Goal: Task Accomplishment & Management: Manage account settings

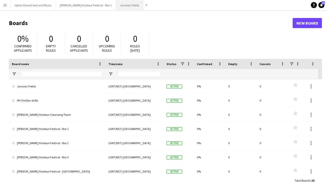
click at [116, 5] on button "Jurassic Fields Close" at bounding box center [129, 5] width 27 height 10
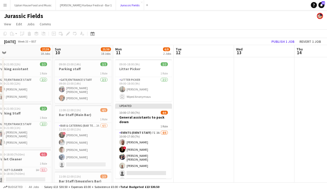
scroll to position [0, 118]
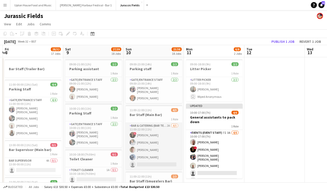
click at [159, 131] on app-card-role "Bar & Catering (Bar Tender) 2A [DATE] 11:00-22:00 (11h) ! [PERSON_NAME] [PERSON…" at bounding box center [154, 146] width 57 height 47
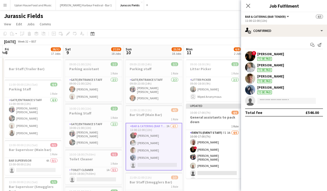
click at [254, 54] on span "!" at bounding box center [254, 53] width 5 height 5
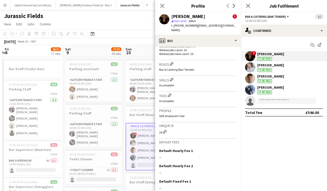
scroll to position [0, 0]
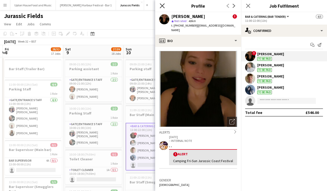
click at [164, 5] on icon "Close pop-in" at bounding box center [162, 5] width 5 height 5
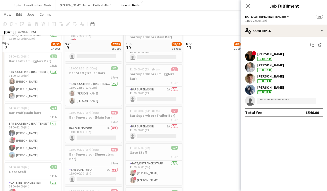
scroll to position [249, 0]
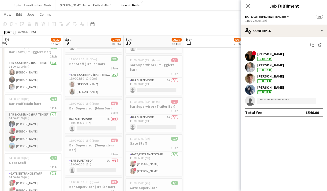
click at [42, 126] on app-card-role "Bar & Catering (Bar Tender) [DATE] 14:00-22:00 (8h) [PERSON_NAME] ! [PERSON_NAM…" at bounding box center [33, 130] width 57 height 39
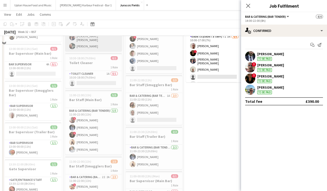
scroll to position [105, 0]
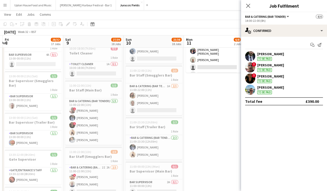
click at [94, 123] on app-card-role "Bar & Catering (Bar Tender) [DATE] 11:00-22:00 (11h) ! [PERSON_NAME] [PERSON_NA…" at bounding box center [93, 121] width 57 height 47
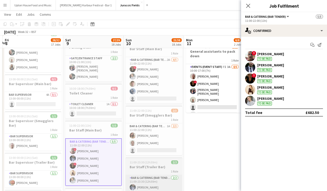
scroll to position [64, 0]
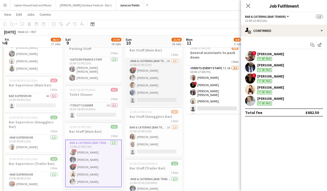
click at [163, 74] on app-card-role "Bar & Catering (Bar Tender) 2A [DATE] 11:00-22:00 (11h) ! [PERSON_NAME] [PERSON…" at bounding box center [154, 81] width 57 height 47
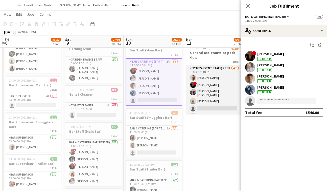
click at [209, 91] on app-card-role "Events (Event Staff) 7I 3A [DATE] 10:00-17:00 (7h) [PERSON_NAME] ! [PERSON_NAME…" at bounding box center [214, 92] width 57 height 55
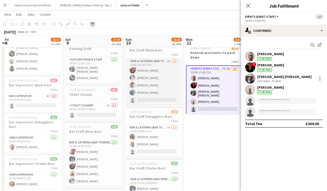
scroll to position [0, 0]
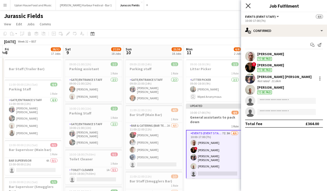
click at [248, 7] on icon "Close pop-in" at bounding box center [248, 5] width 5 height 5
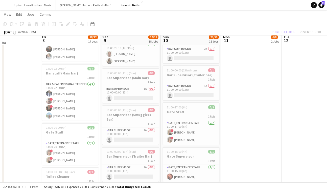
scroll to position [276, 0]
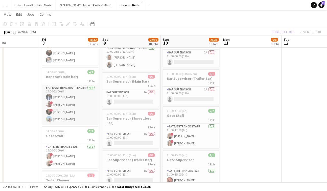
click at [77, 104] on app-card-role "Bar & Catering (Bar Tender) [DATE] 14:00-22:00 (8h) [PERSON_NAME] ! [PERSON_NAM…" at bounding box center [70, 104] width 57 height 39
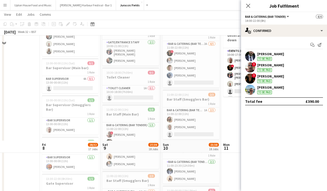
scroll to position [0, 0]
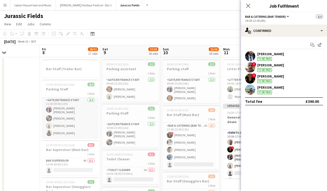
click at [78, 111] on app-card-role "Gate/Entrance staff [DATE] 11:00-00:00 (13h) [PERSON_NAME] [PERSON_NAME] [PERSO…" at bounding box center [70, 117] width 57 height 41
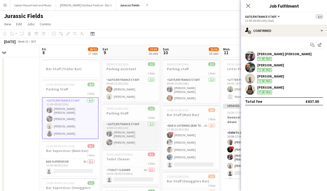
click at [135, 134] on app-card-role "Gate/Entrance staff [DATE] 10:00-21:00 (11h) [PERSON_NAME] [PERSON_NAME] [PERSO…" at bounding box center [130, 134] width 57 height 26
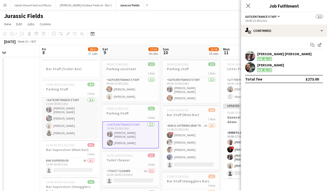
click at [71, 107] on app-card-role "Gate/Entrance staff [DATE] 11:00-00:00 (13h) [PERSON_NAME] [PERSON_NAME] [PERSO…" at bounding box center [70, 117] width 57 height 41
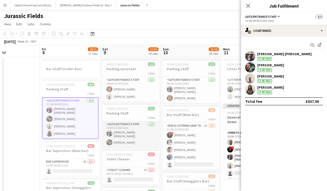
click at [136, 136] on app-card-role "Gate/Entrance staff [DATE] 10:00-21:00 (11h) [PERSON_NAME] [PERSON_NAME] [PERSO…" at bounding box center [130, 134] width 57 height 26
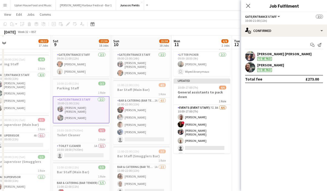
scroll to position [26, 0]
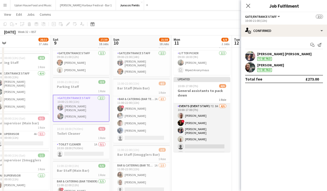
click at [199, 129] on app-card-role "Events (Event Staff) 7I 3A [DATE] 10:00-17:00 (7h) [PERSON_NAME] ! [PERSON_NAME…" at bounding box center [202, 130] width 57 height 55
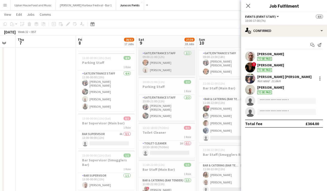
scroll to position [0, 227]
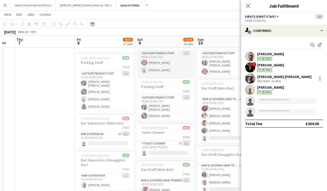
click at [160, 60] on app-card-role "Gate/Entrance staff [DATE] 09:00-21:00 (12h) [PERSON_NAME] [PERSON_NAME]" at bounding box center [165, 62] width 57 height 25
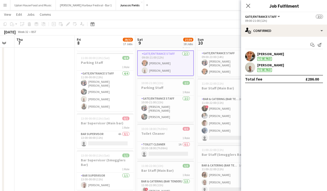
click at [256, 54] on div "[PERSON_NAME] To be paid" at bounding box center [284, 56] width 86 height 10
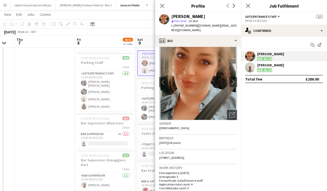
scroll to position [8, 0]
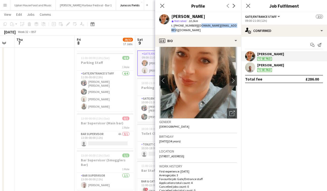
drag, startPoint x: 235, startPoint y: 26, endPoint x: 198, endPoint y: 26, distance: 36.7
click at [198, 26] on span "| [DOMAIN_NAME][EMAIL_ADDRESS][DOMAIN_NAME]" at bounding box center [203, 28] width 65 height 8
click at [224, 24] on span "| [DOMAIN_NAME][EMAIL_ADDRESS][DOMAIN_NAME]" at bounding box center [203, 28] width 65 height 8
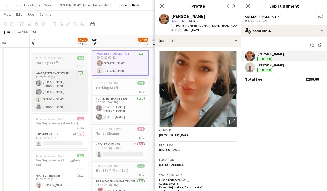
scroll to position [0, 158]
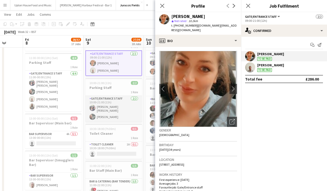
click at [110, 105] on app-card-role "Gate/Entrance staff [DATE] 10:00-21:00 (11h) [PERSON_NAME] [PERSON_NAME] [PERSO…" at bounding box center [113, 109] width 57 height 26
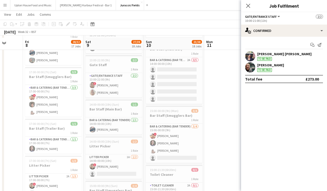
scroll to position [544, 0]
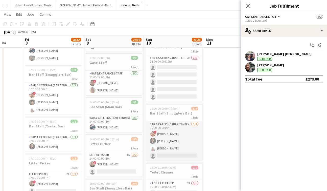
click at [174, 140] on app-card-role "Bar & Catering (Bar Tender) [DATE] 15:00-00:00 (9h) ! [PERSON_NAME] [PERSON_NAM…" at bounding box center [174, 140] width 57 height 39
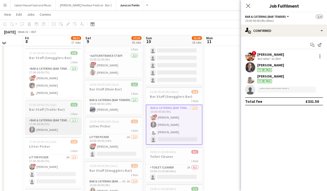
scroll to position [559, 0]
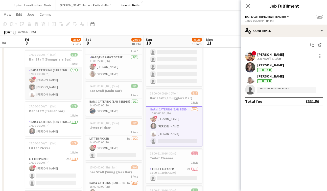
click at [55, 84] on app-card-role "Bar & Catering (Bar Tender) [DATE] 17:00-00:00 (7h) ! [PERSON_NAME] [PERSON_NAM…" at bounding box center [53, 83] width 57 height 32
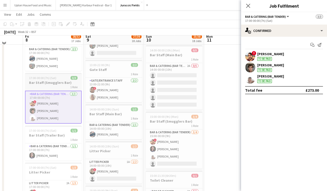
scroll to position [533, 0]
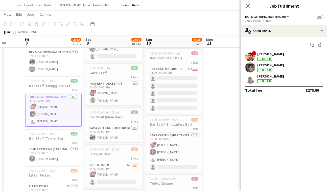
click at [5, 5] on app-icon "Menu" at bounding box center [5, 5] width 4 height 4
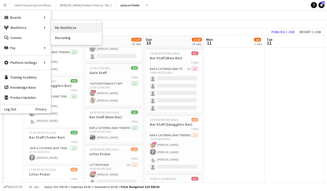
click at [77, 27] on link "My Workforce" at bounding box center [76, 27] width 51 height 10
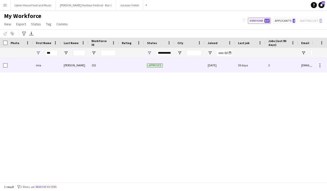
click at [95, 67] on div "152" at bounding box center [103, 65] width 30 height 14
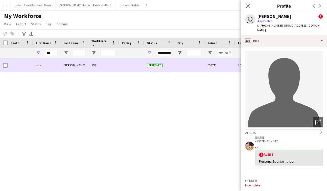
click at [129, 68] on div at bounding box center [131, 65] width 25 height 14
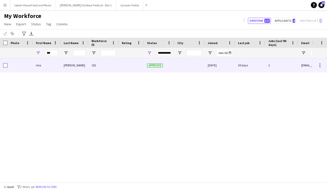
click at [106, 68] on div "152" at bounding box center [103, 65] width 30 height 14
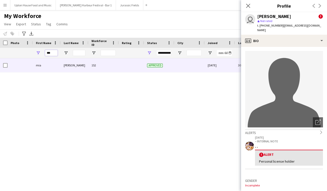
click at [51, 51] on input "***" at bounding box center [51, 53] width 13 height 6
type input "******"
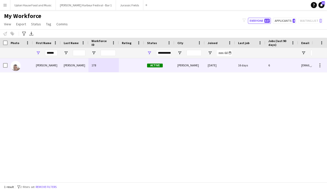
click at [116, 64] on div "178" at bounding box center [103, 65] width 30 height 14
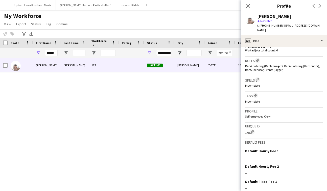
scroll to position [189, 0]
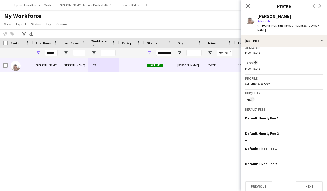
click at [128, 109] on div "[PERSON_NAME] 178 Active [PERSON_NAME] [DATE] 16 days 6 [EMAIL_ADDRESS][DOMAIN_…" at bounding box center [156, 120] width 312 height 124
click at [248, 6] on icon at bounding box center [248, 5] width 5 height 5
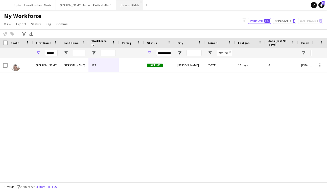
click at [116, 5] on button "Jurassic Fields Close" at bounding box center [129, 5] width 27 height 10
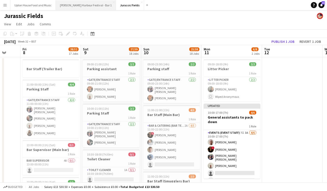
click at [68, 10] on button "[PERSON_NAME] Harbour Festival - Bar 1 Close" at bounding box center [86, 5] width 60 height 10
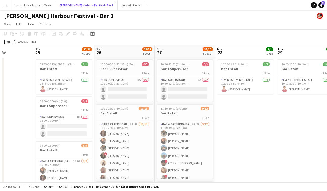
scroll to position [0, 145]
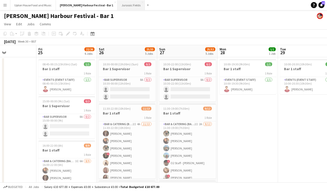
click at [118, 5] on button "Jurassic Fields Close" at bounding box center [131, 5] width 27 height 10
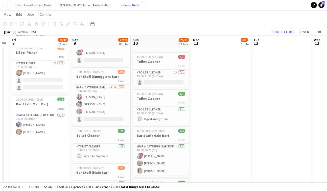
scroll to position [673, 0]
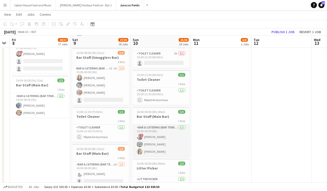
click at [157, 144] on app-card-role "Bar & Catering (Bar Tender) [DATE] 16:00-00:00 (8h) ! [PERSON_NAME] [PERSON_NAM…" at bounding box center [161, 140] width 57 height 32
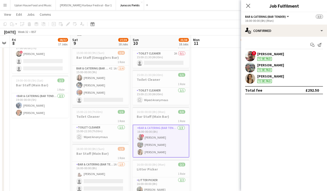
click at [174, 142] on app-card-role "Bar & Catering (Bar Tender) [DATE] 16:00-00:00 (8h) ! [PERSON_NAME] [PERSON_NAM…" at bounding box center [161, 140] width 57 height 33
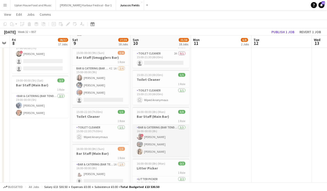
click at [174, 142] on app-card-role "Bar & Catering (Bar Tender) [DATE] 16:00-00:00 (8h) ! [PERSON_NAME] [PERSON_NAM…" at bounding box center [161, 140] width 57 height 32
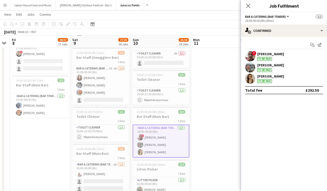
click at [276, 75] on div "[PERSON_NAME]" at bounding box center [270, 76] width 27 height 5
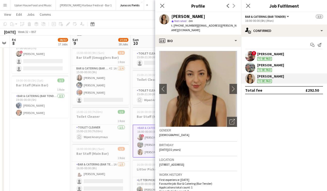
scroll to position [1, 0]
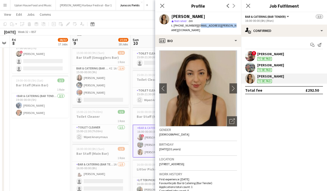
drag, startPoint x: 226, startPoint y: 25, endPoint x: 196, endPoint y: 24, distance: 29.8
click at [196, 25] on span "| [EMAIL_ADDRESS][PERSON_NAME][DOMAIN_NAME]" at bounding box center [203, 28] width 65 height 8
copy span "[EMAIL_ADDRESS][PERSON_NAME][DOMAIN_NAME]"
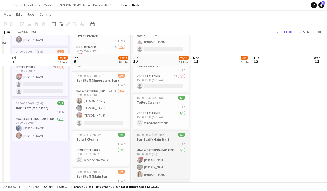
scroll to position [650, 0]
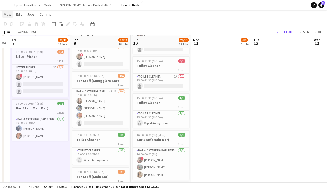
click at [6, 16] on span "View" at bounding box center [7, 14] width 7 height 5
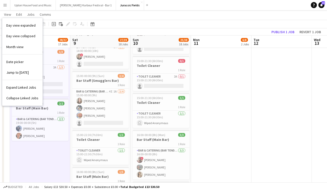
click at [6, 6] on app-icon "Menu" at bounding box center [5, 5] width 4 height 4
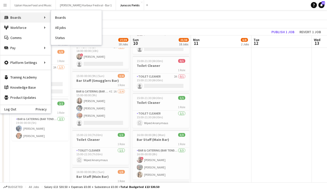
click at [26, 18] on div "Boards Boards" at bounding box center [25, 17] width 51 height 10
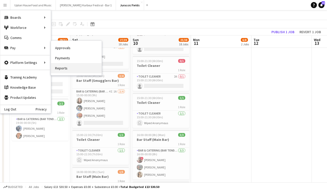
click at [59, 69] on link "Reports" at bounding box center [76, 68] width 51 height 10
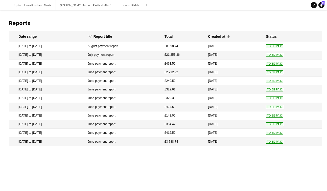
click at [38, 47] on mat-cell "[DATE] to [DATE]" at bounding box center [47, 46] width 76 height 9
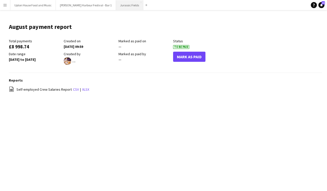
click at [116, 4] on button "Jurassic Fields Close" at bounding box center [129, 5] width 27 height 10
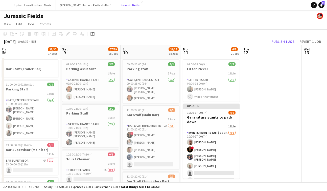
scroll to position [0, 118]
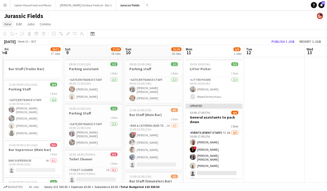
click at [7, 23] on span "View" at bounding box center [7, 24] width 7 height 5
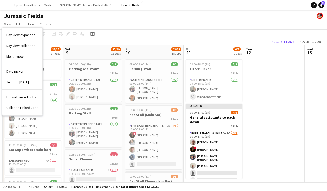
click at [91, 27] on app-page-menu "View Day view expanded Day view collapsed Month view Date picker Jump to [DATE]…" at bounding box center [163, 25] width 327 height 10
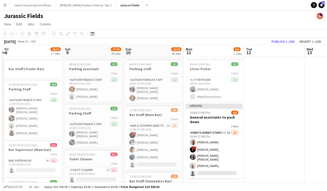
click at [5, 5] on app-icon "Menu" at bounding box center [5, 5] width 4 height 4
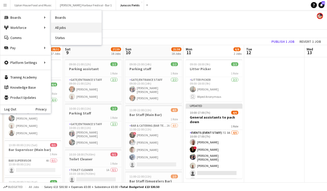
click at [62, 29] on link "All jobs" at bounding box center [76, 27] width 51 height 10
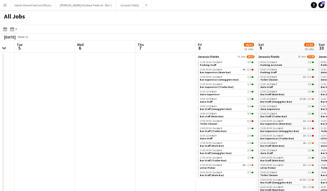
click at [6, 5] on app-icon "Menu" at bounding box center [5, 5] width 4 height 4
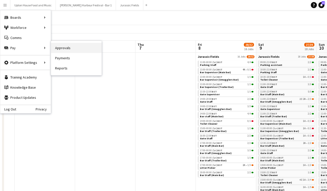
click at [64, 51] on link "Approvals" at bounding box center [76, 48] width 51 height 10
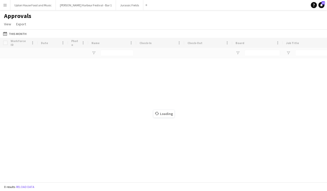
type input "***"
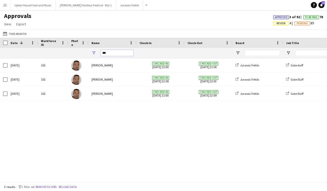
click at [109, 53] on input "***" at bounding box center [117, 53] width 33 height 6
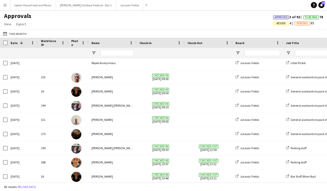
click at [278, 24] on span "Review" at bounding box center [281, 23] width 9 height 3
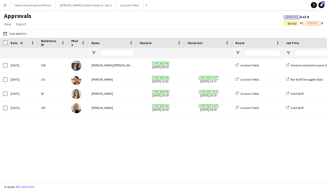
click at [311, 24] on span "Pending" at bounding box center [312, 23] width 11 height 3
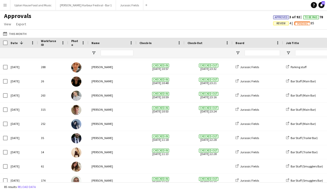
click at [6, 5] on app-icon "Menu" at bounding box center [5, 5] width 4 height 4
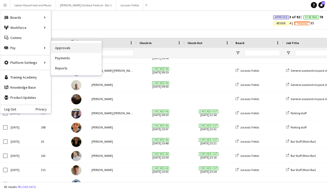
click at [68, 50] on link "Approvals" at bounding box center [76, 48] width 51 height 10
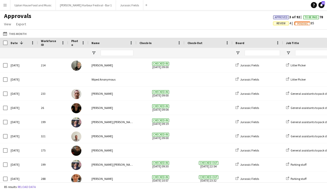
click at [6, 6] on app-icon "Menu" at bounding box center [5, 5] width 4 height 4
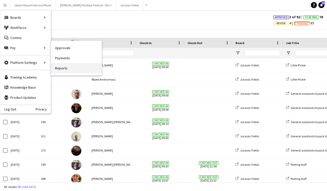
click at [70, 70] on link "Reports" at bounding box center [76, 68] width 51 height 10
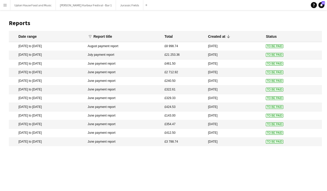
click at [75, 44] on mat-cell "[DATE] to [DATE]" at bounding box center [47, 46] width 76 height 9
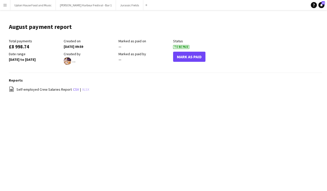
click at [82, 88] on link "xlsx" at bounding box center [85, 89] width 7 height 5
click at [7, 4] on button "Menu" at bounding box center [5, 5] width 10 height 10
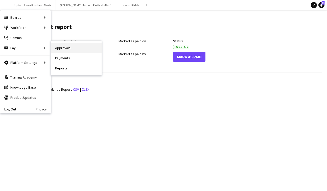
click at [75, 51] on link "Approvals" at bounding box center [76, 48] width 51 height 10
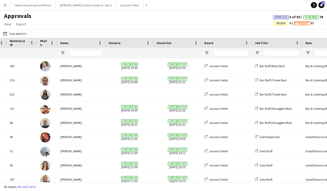
click at [4, 7] on button "Menu" at bounding box center [5, 5] width 10 height 10
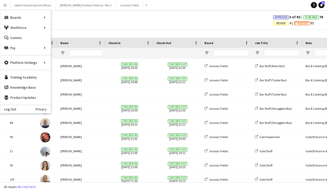
click at [114, 28] on div "Approvals View Customise view Customise filters Reset Filters Reset View Reset …" at bounding box center [163, 20] width 327 height 17
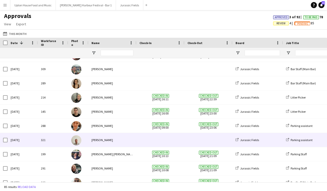
click at [78, 139] on img at bounding box center [76, 140] width 10 height 10
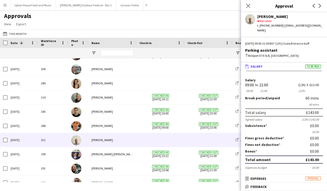
click at [249, 19] on app-user-avatar at bounding box center [250, 19] width 10 height 10
click at [251, 21] on app-user-avatar at bounding box center [250, 19] width 10 height 10
click at [5, 6] on app-icon "Menu" at bounding box center [5, 5] width 4 height 4
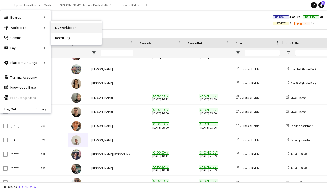
click at [76, 24] on link "My Workforce" at bounding box center [76, 27] width 51 height 10
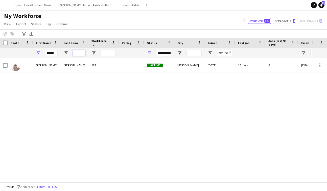
click at [78, 51] on input "Last Name Filter Input" at bounding box center [79, 53] width 13 height 6
type input "*"
click at [49, 52] on input "******" at bounding box center [51, 53] width 13 height 6
type input "*******"
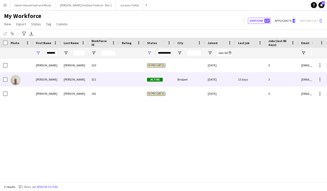
click at [42, 81] on div "[PERSON_NAME]" at bounding box center [47, 79] width 28 height 14
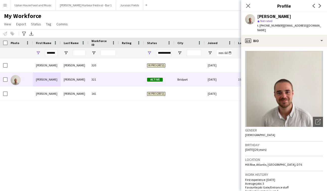
click at [5, 4] on app-icon "Menu" at bounding box center [5, 5] width 4 height 4
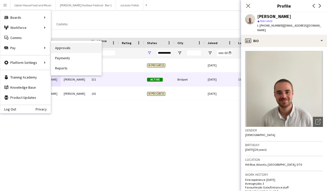
click at [64, 44] on link "Approvals" at bounding box center [76, 48] width 51 height 10
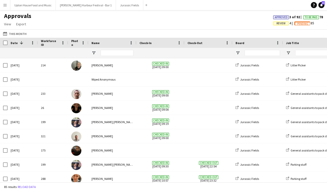
click at [4, 5] on app-icon "Menu" at bounding box center [5, 5] width 4 height 4
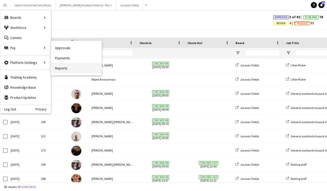
click at [64, 67] on link "Reports" at bounding box center [76, 68] width 51 height 10
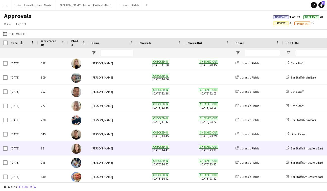
scroll to position [664, 0]
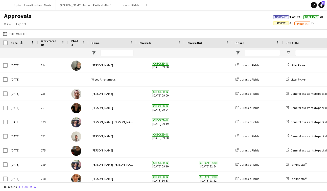
click at [7, 5] on app-icon "Menu" at bounding box center [5, 5] width 4 height 4
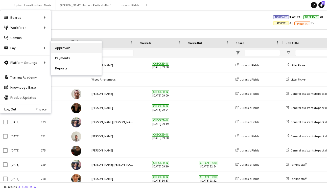
click at [66, 47] on link "Approvals" at bounding box center [76, 48] width 51 height 10
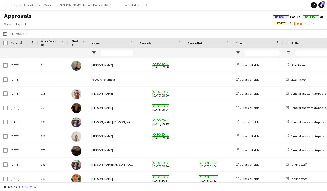
click at [3, 8] on button "Menu" at bounding box center [5, 5] width 10 height 10
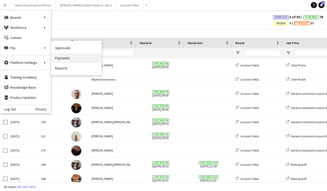
click at [67, 59] on link "Payments" at bounding box center [76, 58] width 51 height 10
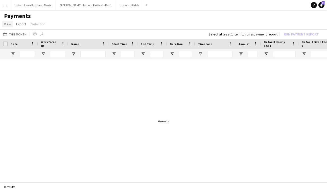
click at [10, 23] on span "View" at bounding box center [7, 24] width 7 height 5
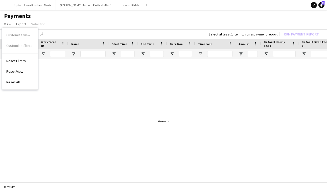
click at [70, 82] on div at bounding box center [163, 121] width 327 height 124
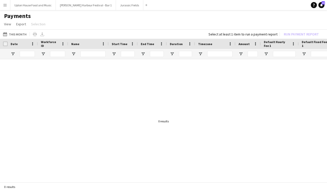
click at [4, 4] on app-icon "Menu" at bounding box center [5, 5] width 4 height 4
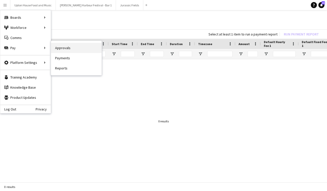
click at [67, 49] on link "Approvals" at bounding box center [76, 48] width 51 height 10
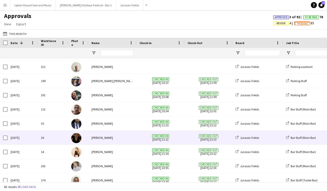
scroll to position [469, 0]
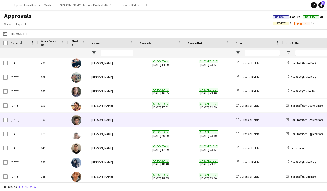
click at [112, 120] on div "[PERSON_NAME]" at bounding box center [112, 119] width 48 height 14
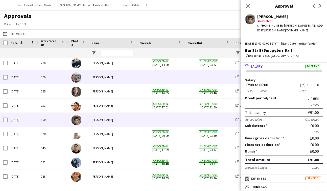
click at [124, 81] on div "[PERSON_NAME]" at bounding box center [112, 77] width 48 height 14
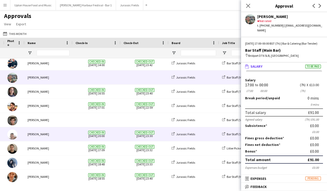
scroll to position [0, 49]
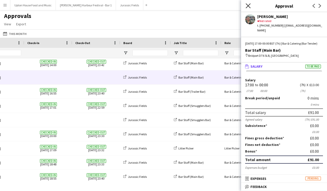
click at [247, 7] on icon at bounding box center [248, 5] width 5 height 5
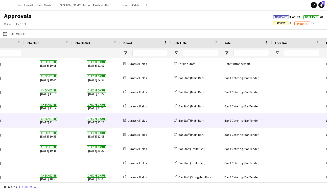
scroll to position [0, 0]
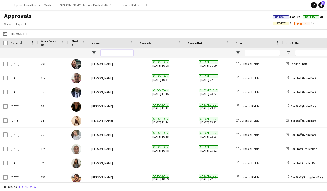
click at [109, 54] on input "Name Filter Input" at bounding box center [117, 53] width 33 height 6
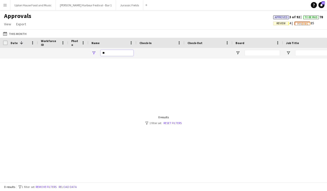
type input "*"
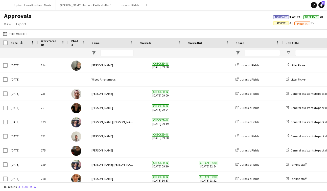
click at [6, 5] on app-icon "Menu" at bounding box center [5, 5] width 4 height 4
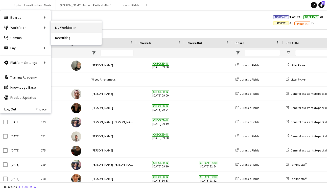
click at [66, 30] on link "My Workforce" at bounding box center [76, 27] width 51 height 10
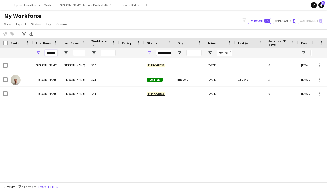
click at [55, 54] on input "*******" at bounding box center [51, 53] width 13 height 6
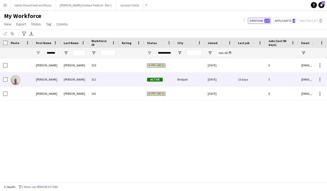
click at [52, 78] on div "[PERSON_NAME]" at bounding box center [47, 79] width 28 height 14
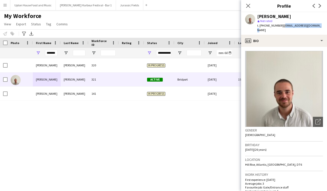
drag, startPoint x: 316, startPoint y: 26, endPoint x: 282, endPoint y: 26, distance: 34.4
click at [282, 26] on span "| [EMAIL_ADDRESS][DOMAIN_NAME]" at bounding box center [289, 28] width 64 height 8
copy span "[EMAIL_ADDRESS][DOMAIN_NAME]"
click at [52, 52] on input "*******" at bounding box center [51, 53] width 13 height 6
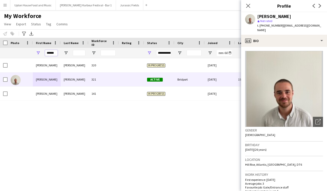
type input "******"
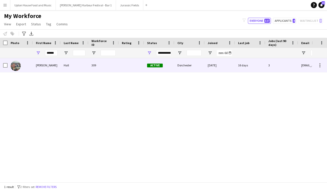
click at [50, 66] on div "[PERSON_NAME]" at bounding box center [47, 65] width 28 height 14
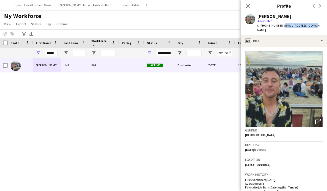
drag, startPoint x: 314, startPoint y: 26, endPoint x: 283, endPoint y: 26, distance: 30.6
click at [283, 26] on div "[PERSON_NAME] star Not rated t. [PHONE_NUMBER] | [EMAIL_ADDRESS][DOMAIN_NAME]" at bounding box center [284, 23] width 86 height 22
copy span "[EMAIL_ADDRESS][DOMAIN_NAME]"
click at [81, 7] on button "[PERSON_NAME] Harbour Festival - Bar 1 Close" at bounding box center [86, 5] width 60 height 10
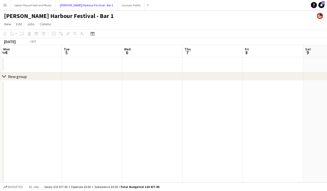
scroll to position [0, 117]
click at [118, 7] on button "Jurassic Fields Close" at bounding box center [131, 5] width 27 height 10
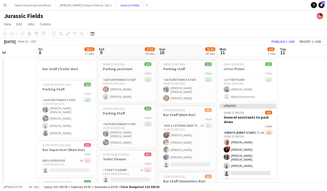
scroll to position [0, 145]
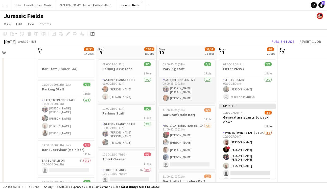
click at [185, 92] on app-card-role "Gate/Entrance staff [DATE] 09:00-23:00 (14h) [PERSON_NAME] [PERSON_NAME]" at bounding box center [187, 90] width 57 height 26
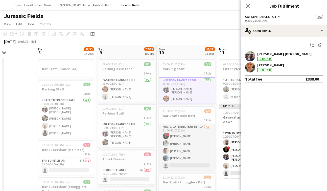
click at [190, 143] on app-card-role "Bar & Catering (Bar Tender) 2A [DATE] 11:00-22:00 (11h) ! [PERSON_NAME] [PERSON…" at bounding box center [187, 147] width 57 height 47
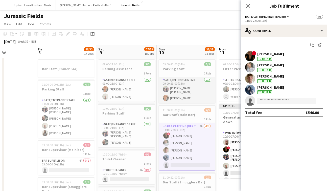
click at [185, 81] on app-card-role "Gate/Entrance staff [DATE] 09:00-23:00 (14h) [PERSON_NAME] [PERSON_NAME]" at bounding box center [187, 90] width 57 height 26
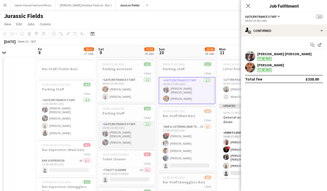
click at [115, 134] on app-card-role "Gate/Entrance staff [DATE] 10:00-21:00 (11h) [PERSON_NAME] [PERSON_NAME] [PERSO…" at bounding box center [126, 134] width 57 height 26
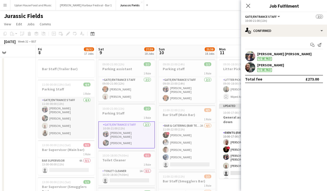
click at [66, 123] on app-card-role "Gate/Entrance staff [DATE] 11:00-00:00 (13h) [PERSON_NAME] [PERSON_NAME] [PERSO…" at bounding box center [66, 117] width 57 height 41
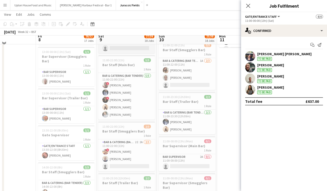
scroll to position [132, 0]
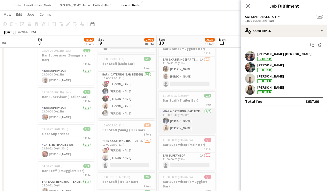
click at [187, 123] on app-card-role "Bar & Catering (Bar Tender) [DATE] 11:00-23:30 (12h30m) [PERSON_NAME]" at bounding box center [187, 120] width 57 height 25
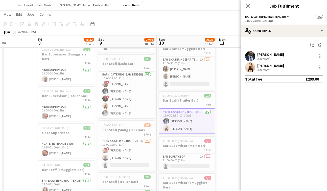
scroll to position [0, 0]
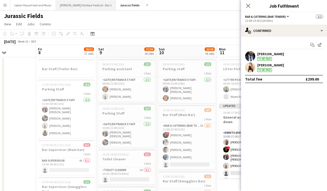
click at [75, 2] on button "[PERSON_NAME] Harbour Festival - Bar 1 Close" at bounding box center [86, 5] width 60 height 10
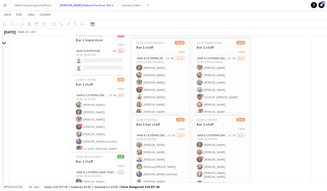
scroll to position [74, 0]
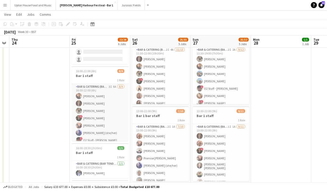
click at [117, 114] on app-card-role "Bar & Catering (Bar Tender) 3I 6A [DATE] 16:00-22:00 (6h) [PERSON_NAME] [PERSON…" at bounding box center [100, 122] width 57 height 76
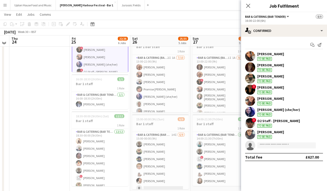
scroll to position [148, 0]
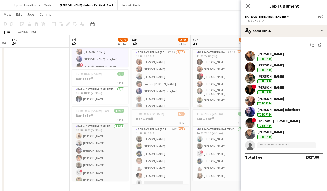
click at [105, 157] on app-card-role "Bar & Catering (Bar Tender) [DATE] 18:30-00:00 (5h30m) [PERSON_NAME] [PERSON_NA…" at bounding box center [100, 172] width 57 height 98
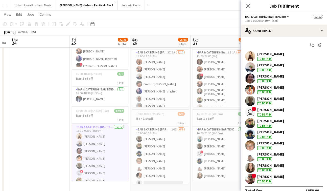
scroll to position [8, 0]
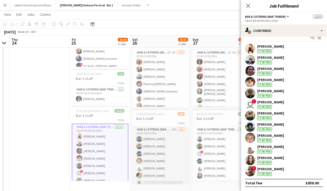
click at [167, 149] on app-card-role "Bar & Catering (Bar Tender) 14I [DATE] 15:00-00:00 (9h) [PERSON_NAME] [PERSON_N…" at bounding box center [160, 164] width 57 height 76
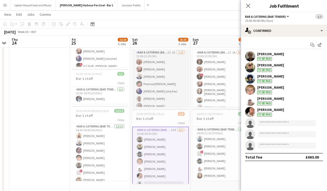
click at [171, 77] on app-card-role "Bar & Catering (Bar Tender) 2I 1A [DATE] 13:00-22:00 (9h) [PERSON_NAME] [PERSON…" at bounding box center [160, 91] width 57 height 83
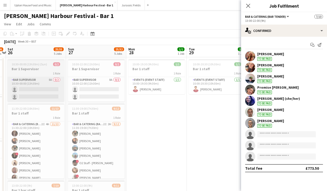
scroll to position [0, 178]
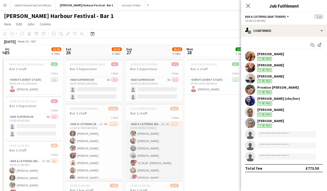
click at [158, 152] on app-card-role "Bar & Catering (Bar Tender) 2I 2A [DATE] 11:30-19:00 (7h30m) [PERSON_NAME] [PER…" at bounding box center [154, 170] width 57 height 99
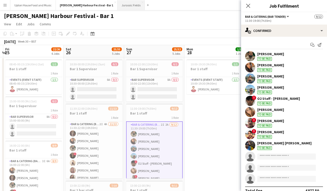
click at [118, 7] on button "Jurassic Fields Close" at bounding box center [131, 5] width 27 height 10
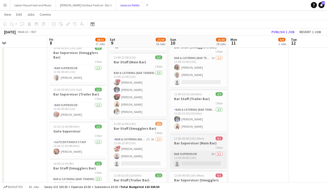
scroll to position [0, 132]
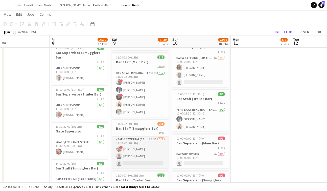
click at [146, 147] on app-card-role "Bar & Catering (Bar Tender) 2I 2A [DATE] 11:00-22:00 (11h) ! [PERSON_NAME] [PER…" at bounding box center [140, 152] width 57 height 32
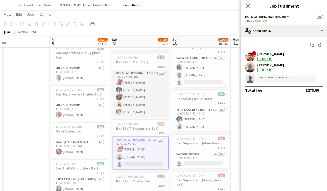
click at [143, 94] on app-card-role "Bar & Catering (Bar Tender) [DATE] 11:00-22:00 (11h) ! [PERSON_NAME] [PERSON_NA…" at bounding box center [140, 93] width 57 height 47
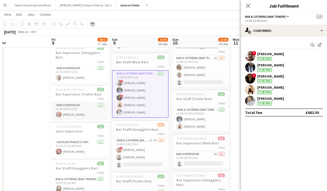
click at [74, 107] on app-card-role "Bar Supervisor [DATE] 13:00-00:00 (11h) [PERSON_NAME]" at bounding box center [80, 110] width 57 height 17
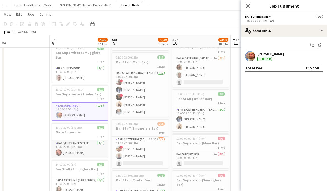
click at [75, 141] on app-card-role "Gate/Entrance staff [DATE] 13:30-22:00 (8h30m) [PERSON_NAME]" at bounding box center [80, 148] width 57 height 17
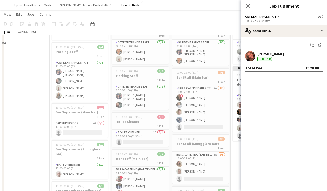
scroll to position [0, 0]
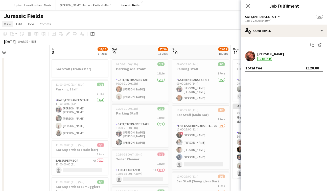
click at [8, 24] on span "View" at bounding box center [7, 24] width 7 height 5
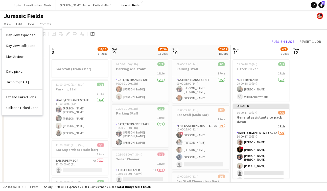
click at [7, 2] on button "Menu" at bounding box center [5, 5] width 10 height 10
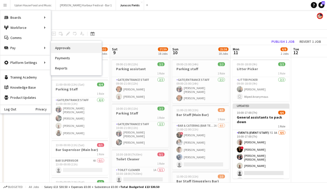
click at [57, 49] on link "Approvals" at bounding box center [76, 48] width 51 height 10
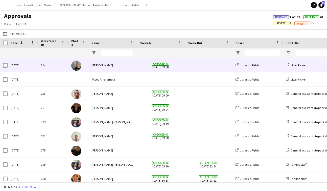
click at [137, 68] on div "Checked-in [DATE] 09:00" at bounding box center [160, 65] width 48 height 14
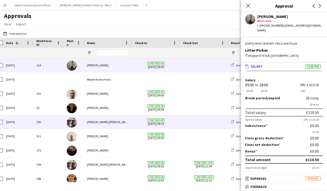
scroll to position [0, 9]
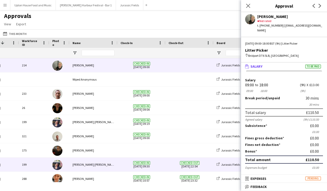
click at [171, 164] on span "Checked-out [DATE] 22:54" at bounding box center [190, 164] width 42 height 14
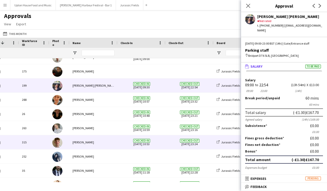
scroll to position [85, 0]
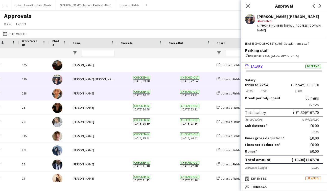
click at [118, 97] on div "Checked-in [DATE] 10:57" at bounding box center [142, 93] width 48 height 14
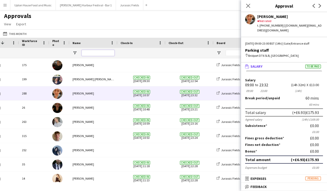
click at [95, 52] on input "Name Filter Input" at bounding box center [98, 53] width 33 height 6
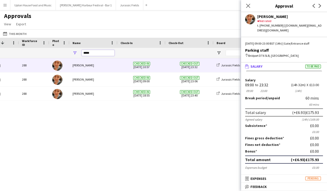
scroll to position [0, 0]
type input "*****"
click at [77, 151] on div "[DATE] 288 [PERSON_NAME] Checked-in [DATE] 10:57 Checked-out [DATE] 23:32 Juras…" at bounding box center [163, 120] width 327 height 124
click at [250, 6] on icon "Close pop-in" at bounding box center [248, 5] width 5 height 5
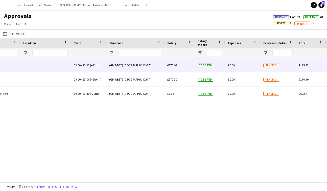
click at [185, 68] on div "£175.93" at bounding box center [179, 65] width 30 height 14
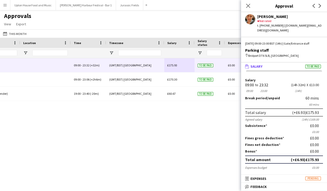
click at [186, 144] on div "Gate/Entrance staff Parking staff 09:00 - 23:32 (+32m) (GMT/BST) [GEOGRAPHIC_DA…" at bounding box center [163, 120] width 327 height 124
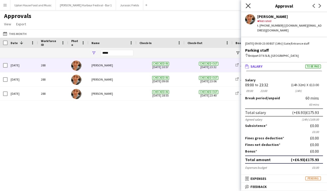
click at [247, 5] on icon at bounding box center [248, 5] width 5 height 5
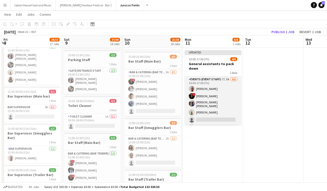
click at [222, 100] on app-card-role "Events (Event Staff) 7I 3A [DATE] 10:00-17:00 (7h) [PERSON_NAME] ! [PERSON_NAME…" at bounding box center [213, 103] width 57 height 55
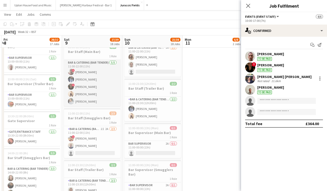
click at [105, 89] on app-card-role "Bar & Catering (Bar Tender) [DATE] 11:00-22:00 (11h) ! [PERSON_NAME] [PERSON_NA…" at bounding box center [92, 83] width 57 height 47
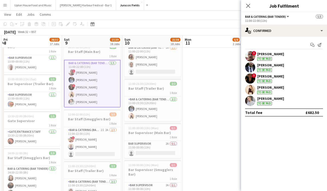
click at [252, 55] on app-user-avatar at bounding box center [250, 56] width 10 height 10
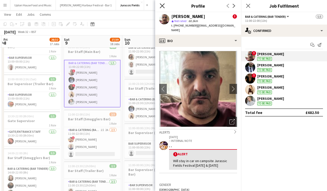
click at [163, 7] on icon at bounding box center [162, 5] width 5 height 5
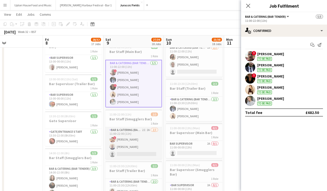
click at [134, 140] on app-card-role "Bar & Catering (Bar Tender) 2I 2A [DATE] 11:00-22:00 (11h) ! [PERSON_NAME] [PER…" at bounding box center [133, 143] width 57 height 32
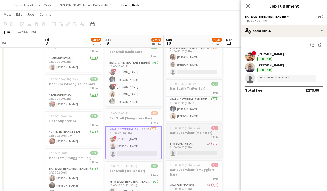
click at [189, 140] on div "Bar Supervisor 2A 0/1 11:00-00:00 (13h) single-neutral-actions" at bounding box center [194, 148] width 57 height 17
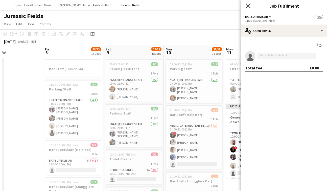
click at [248, 6] on icon at bounding box center [248, 5] width 5 height 5
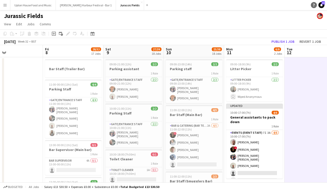
click at [314, 6] on icon at bounding box center [314, 5] width 2 height 3
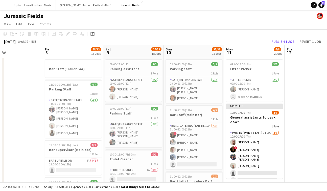
click at [6, 6] on app-icon "Menu" at bounding box center [5, 5] width 4 height 4
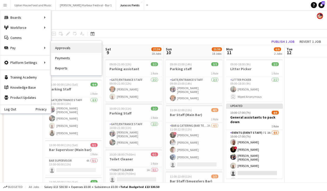
click at [71, 50] on link "Approvals" at bounding box center [76, 48] width 51 height 10
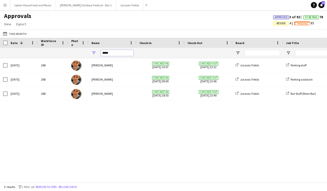
click at [109, 55] on input "*****" at bounding box center [117, 53] width 33 height 6
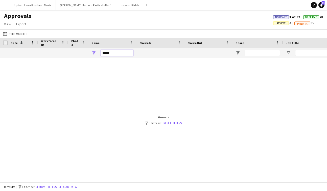
type input "******"
click at [6, 7] on button "Menu" at bounding box center [5, 5] width 10 height 10
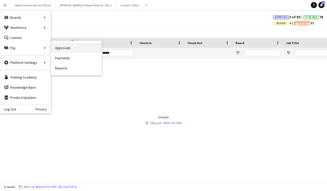
click at [65, 47] on link "Approvals" at bounding box center [76, 48] width 51 height 10
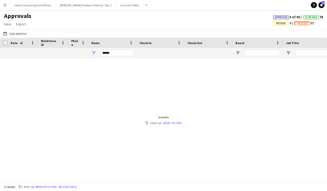
click at [7, 5] on app-icon "Menu" at bounding box center [5, 5] width 4 height 4
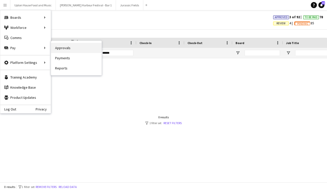
click at [63, 47] on link "Approvals" at bounding box center [76, 48] width 51 height 10
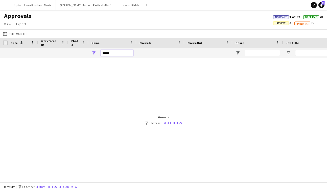
click at [113, 50] on input "******" at bounding box center [117, 53] width 33 height 6
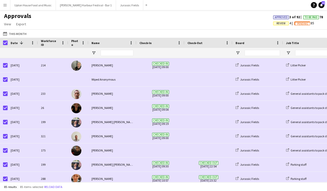
click at [155, 24] on div "Approvals View Customise view Customise filters Reset Filters Reset View Reset …" at bounding box center [163, 20] width 327 height 17
click at [315, 2] on link "Help" at bounding box center [314, 5] width 6 height 6
click at [8, 5] on button "Menu" at bounding box center [5, 5] width 10 height 10
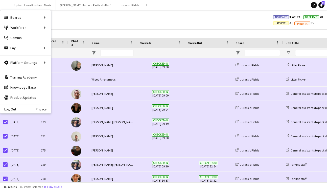
click at [88, 23] on div "Approvals View Customise view Customise filters Reset Filters Reset View Reset …" at bounding box center [163, 20] width 327 height 17
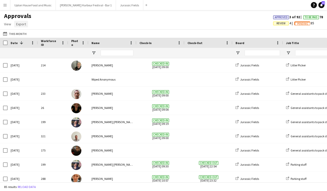
click at [22, 24] on span "Export" at bounding box center [21, 24] width 10 height 5
click at [32, 37] on span "Export as XLSX" at bounding box center [29, 35] width 22 height 5
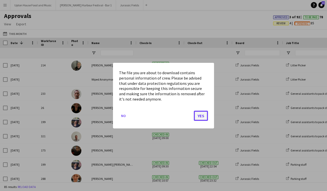
click at [199, 116] on button "Yes" at bounding box center [201, 115] width 14 height 10
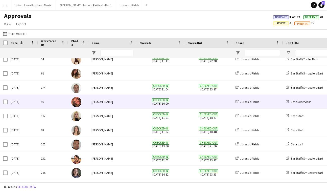
scroll to position [212, 0]
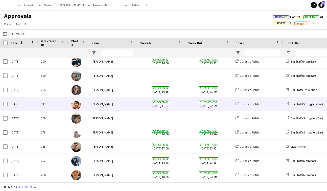
click at [118, 103] on div "[PERSON_NAME]" at bounding box center [112, 104] width 48 height 14
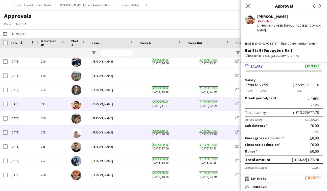
click at [109, 134] on div "[PERSON_NAME]" at bounding box center [112, 132] width 48 height 14
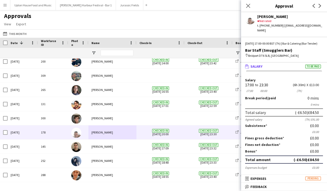
click at [135, 30] on div "This Month This Month [DATE] This Week This Month [DATE] Last Week Last Month […" at bounding box center [163, 33] width 327 height 8
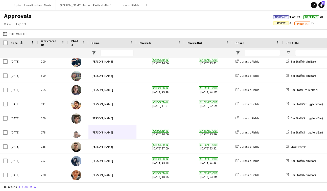
click at [113, 32] on div "This Month This Month [DATE] This Week This Month [DATE] Last Week Last Month […" at bounding box center [163, 33] width 327 height 8
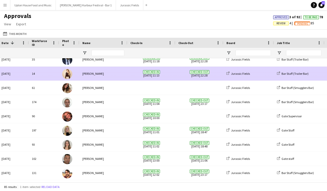
scroll to position [0, 48]
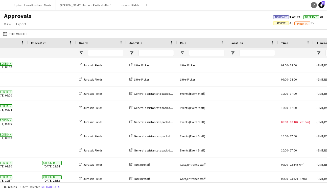
click at [313, 6] on icon "Help" at bounding box center [313, 5] width 3 height 3
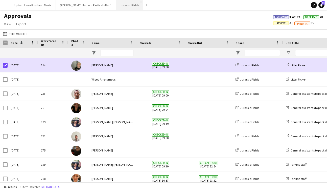
click at [116, 8] on button "Jurassic Fields Close" at bounding box center [129, 5] width 27 height 10
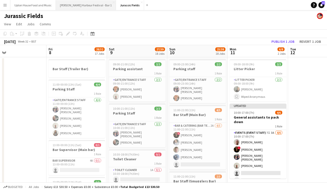
click at [75, 8] on button "[PERSON_NAME] Harbour Festival - Bar 1 Close" at bounding box center [86, 5] width 60 height 10
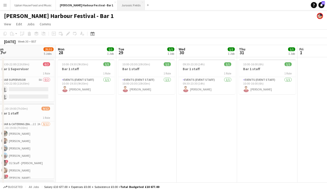
click at [118, 3] on button "Jurassic Fields Close" at bounding box center [131, 5] width 27 height 10
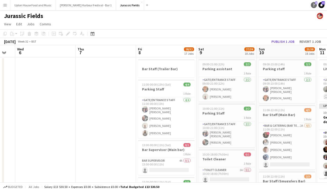
click at [314, 5] on icon "Help" at bounding box center [313, 5] width 3 height 3
click at [7, 5] on button "Menu" at bounding box center [5, 5] width 10 height 10
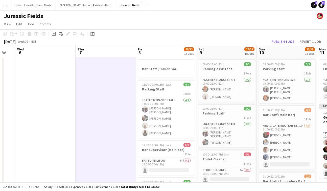
click at [150, 24] on app-page-menu "View Day view expanded Day view collapsed Month view Date picker Jump to [DATE]…" at bounding box center [163, 25] width 327 height 10
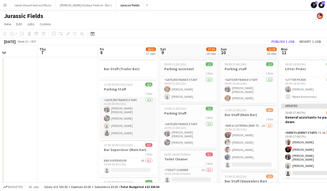
scroll to position [0, 148]
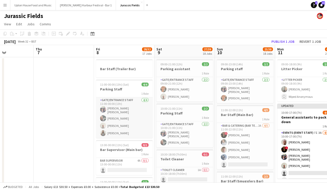
click at [128, 117] on app-card-role "Gate/Entrance staff [DATE] 11:00-00:00 (13h) [PERSON_NAME] [PERSON_NAME] [PERSO…" at bounding box center [124, 117] width 57 height 41
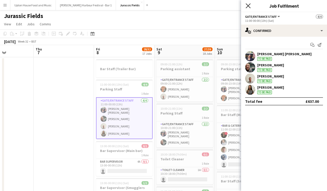
click at [247, 5] on icon at bounding box center [248, 5] width 5 height 5
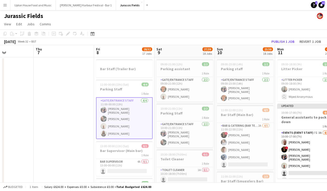
click at [4, 5] on app-icon "Menu" at bounding box center [5, 5] width 4 height 4
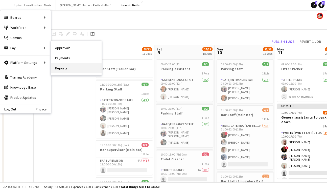
click at [64, 67] on link "Reports" at bounding box center [76, 68] width 51 height 10
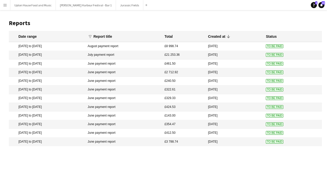
click at [5, 7] on button "Menu" at bounding box center [5, 5] width 10 height 10
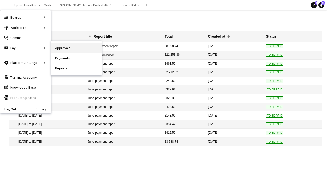
click at [59, 47] on link "Approvals" at bounding box center [76, 48] width 51 height 10
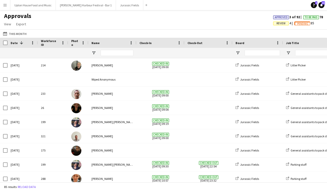
click at [6, 6] on app-icon "Menu" at bounding box center [5, 5] width 4 height 4
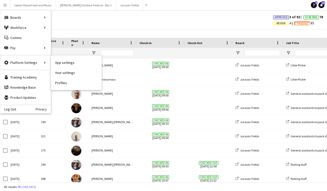
click at [70, 88] on nav "App settings Your settings Profiles" at bounding box center [76, 72] width 51 height 34
click at [65, 84] on link "Profiles" at bounding box center [76, 83] width 51 height 10
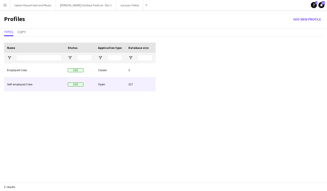
click at [36, 84] on div "Self-employed Crew" at bounding box center [34, 84] width 61 height 14
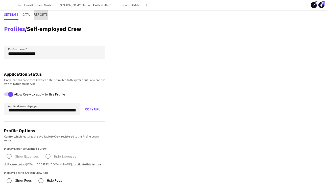
click at [40, 13] on span "Reports" at bounding box center [41, 15] width 14 height 4
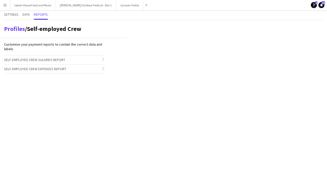
click at [39, 57] on span "Self-employed Crew Salaries Report" at bounding box center [34, 59] width 61 height 5
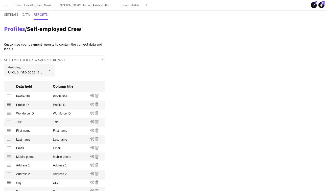
click at [47, 71] on icon at bounding box center [50, 70] width 6 height 10
click at [81, 71] on div at bounding box center [163, 95] width 327 height 191
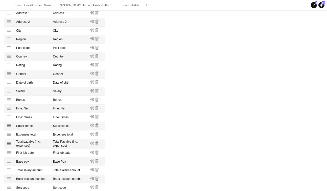
scroll to position [212, 0]
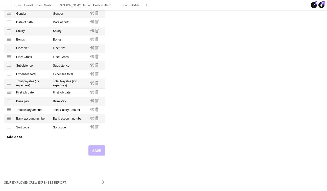
click at [16, 137] on span "+ Add data" at bounding box center [13, 136] width 18 height 5
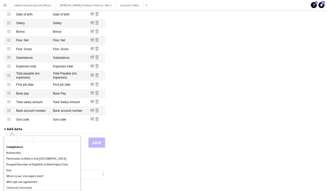
scroll to position [375, 0]
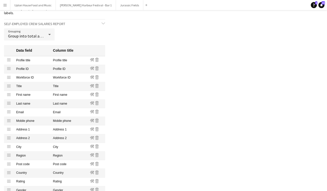
scroll to position [0, 0]
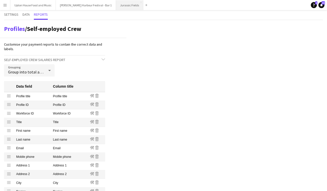
click at [124, 7] on button "Jurassic Fields Close" at bounding box center [129, 5] width 27 height 10
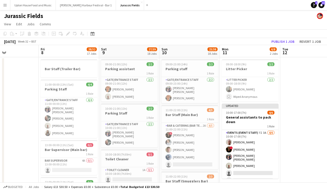
click at [4, 6] on app-icon "Menu" at bounding box center [5, 5] width 4 height 4
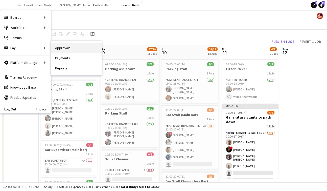
click at [62, 52] on link "Approvals" at bounding box center [76, 48] width 51 height 10
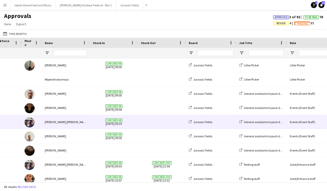
scroll to position [0, 87]
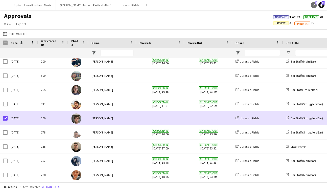
click at [314, 6] on icon "Help" at bounding box center [313, 5] width 3 height 3
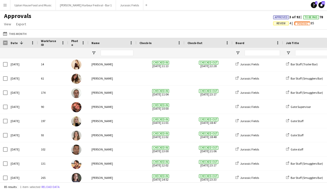
scroll to position [147, 0]
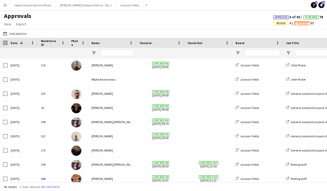
click at [64, 32] on div "This Month This Month [DATE] This Week This Month [DATE] Last Week Last Month […" at bounding box center [163, 33] width 327 height 8
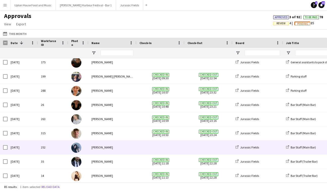
scroll to position [87, 0]
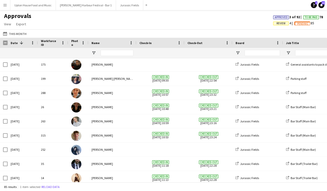
click at [7, 6] on app-icon "Menu" at bounding box center [5, 5] width 4 height 4
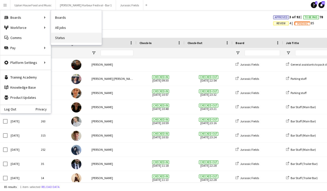
click at [60, 38] on link "Status" at bounding box center [76, 38] width 51 height 10
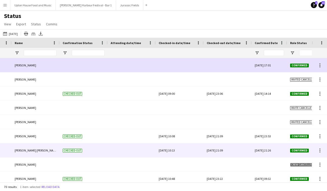
scroll to position [0, 168]
